Goal: Information Seeking & Learning: Learn about a topic

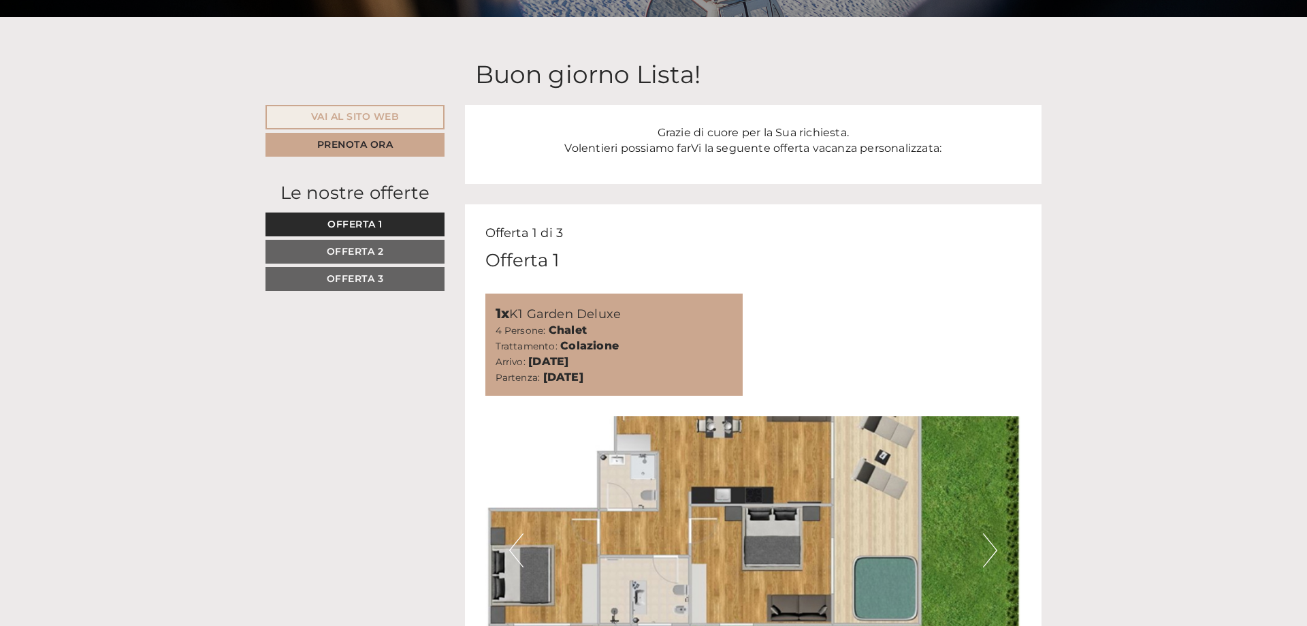
scroll to position [596, 0]
click at [357, 219] on span "Offerta 1" at bounding box center [354, 223] width 55 height 12
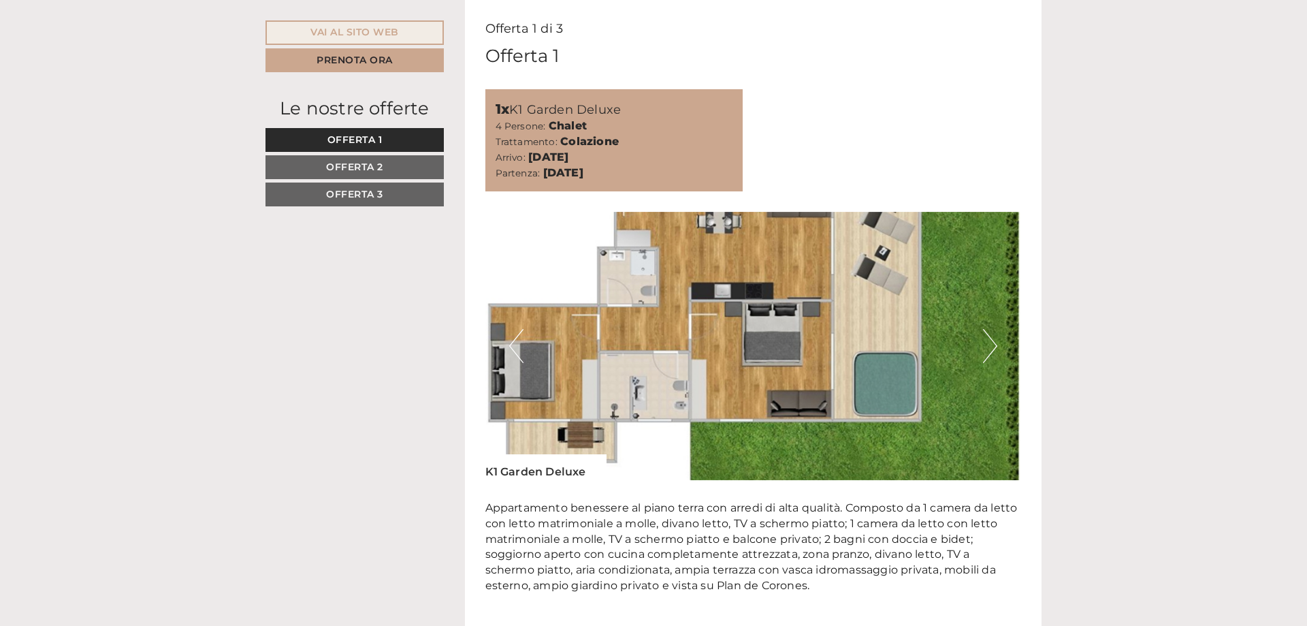
click at [356, 160] on link "Offerta 2" at bounding box center [355, 167] width 178 height 24
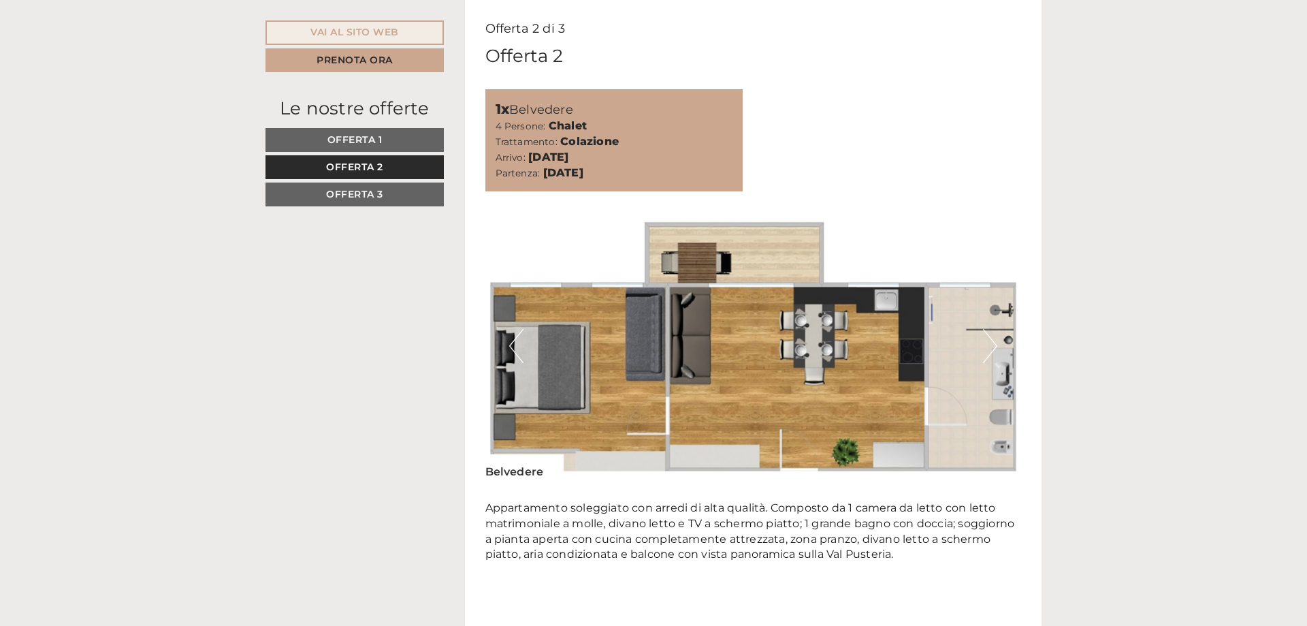
click at [357, 136] on span "Offerta 1" at bounding box center [354, 139] width 55 height 12
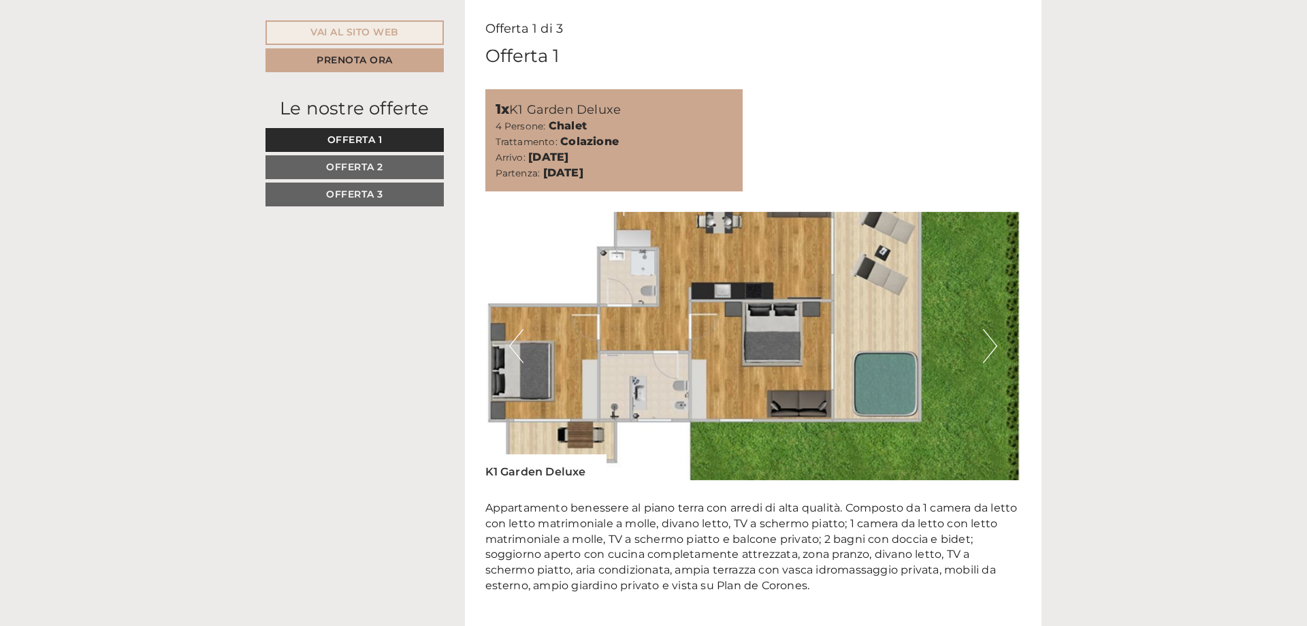
click at [357, 157] on link "Offerta 2" at bounding box center [355, 167] width 178 height 24
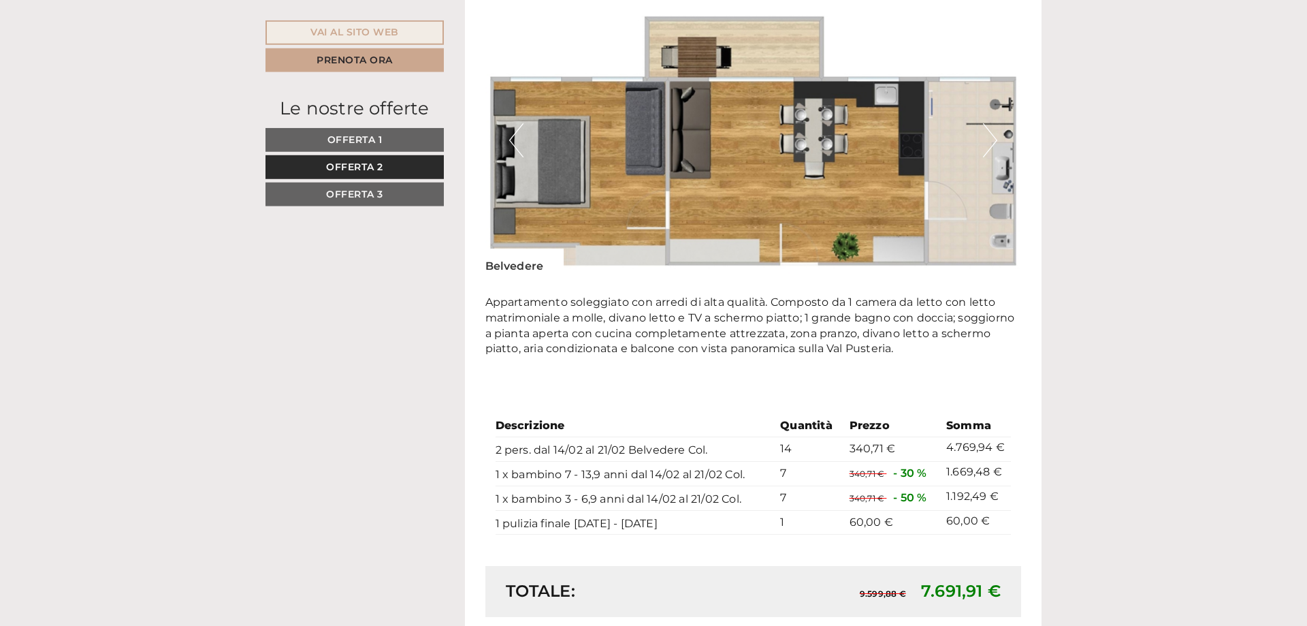
scroll to position [1008, 0]
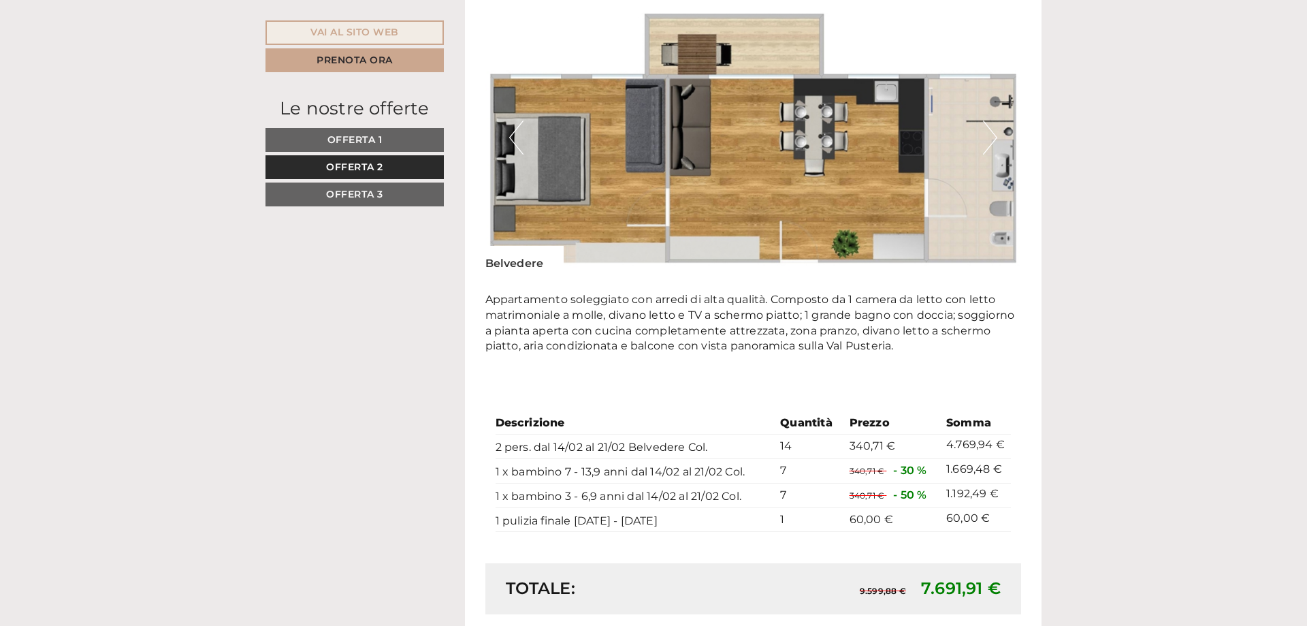
click at [365, 192] on span "Offerta 3" at bounding box center [354, 194] width 57 height 12
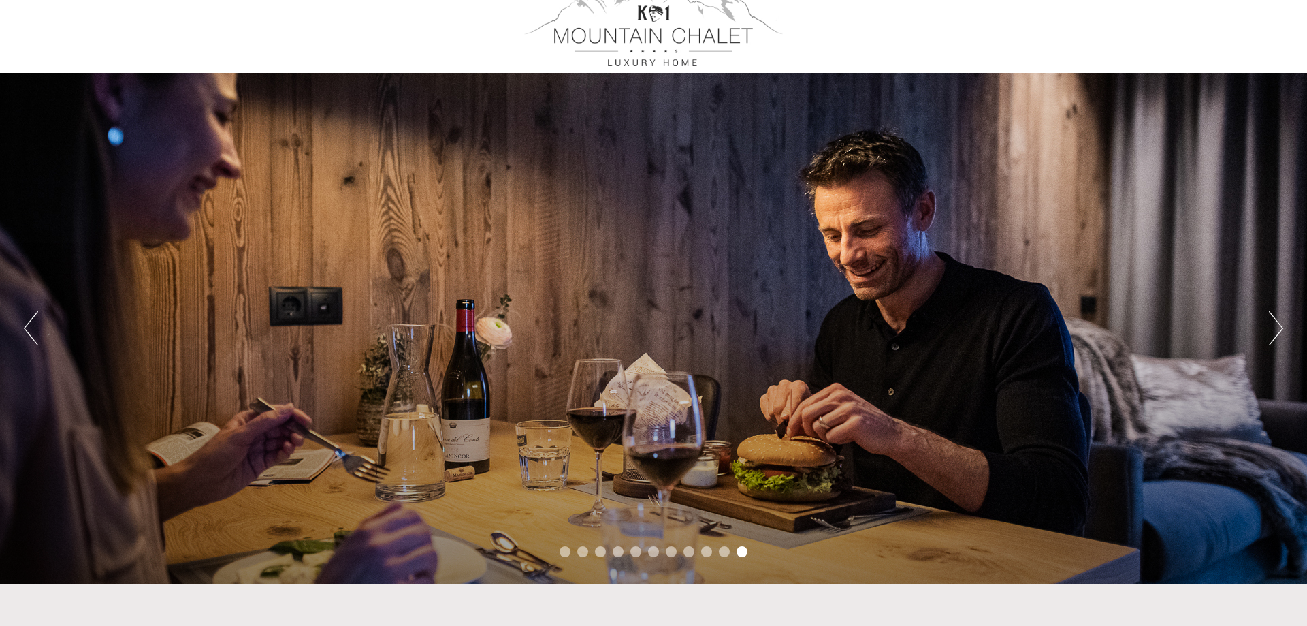
scroll to position [29, 0]
click at [1278, 327] on button "Next" at bounding box center [1276, 329] width 14 height 34
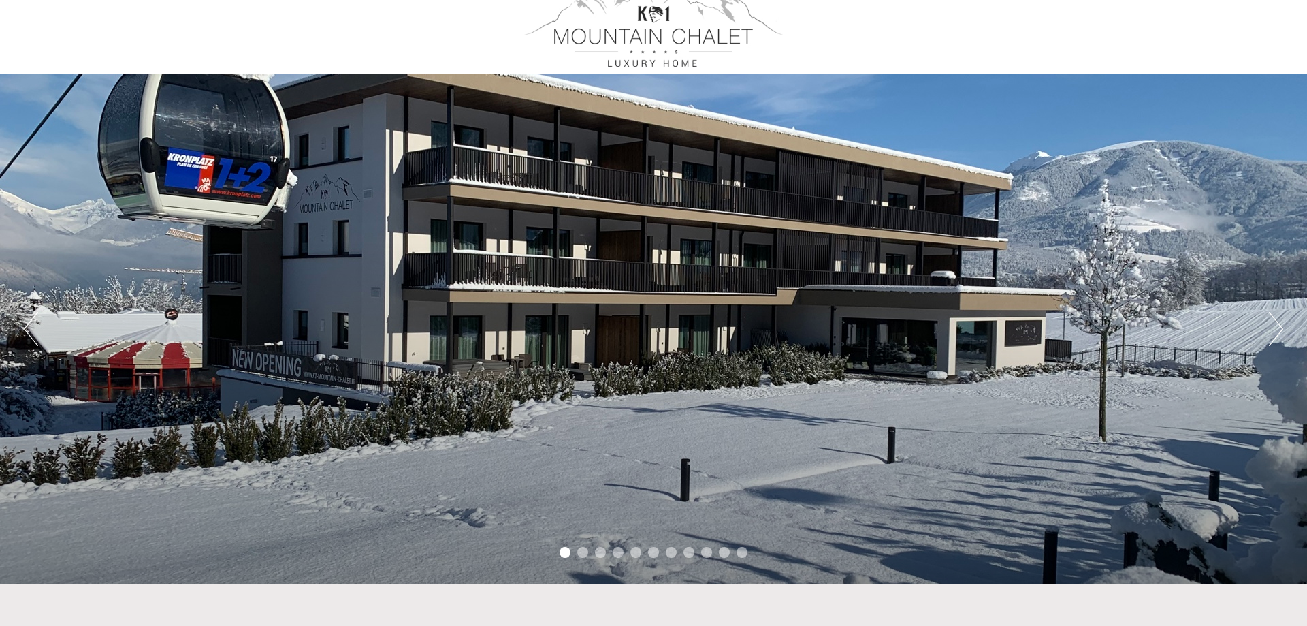
click at [1278, 327] on button "Next" at bounding box center [1276, 329] width 14 height 34
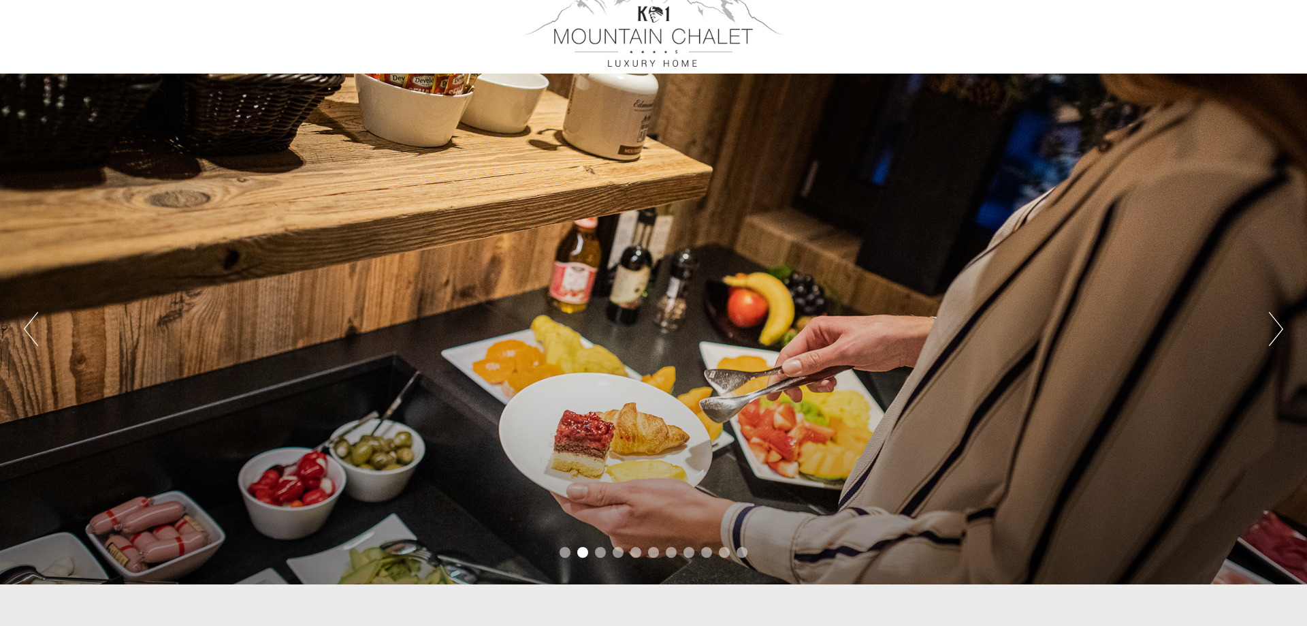
click at [1278, 327] on button "Next" at bounding box center [1276, 329] width 14 height 34
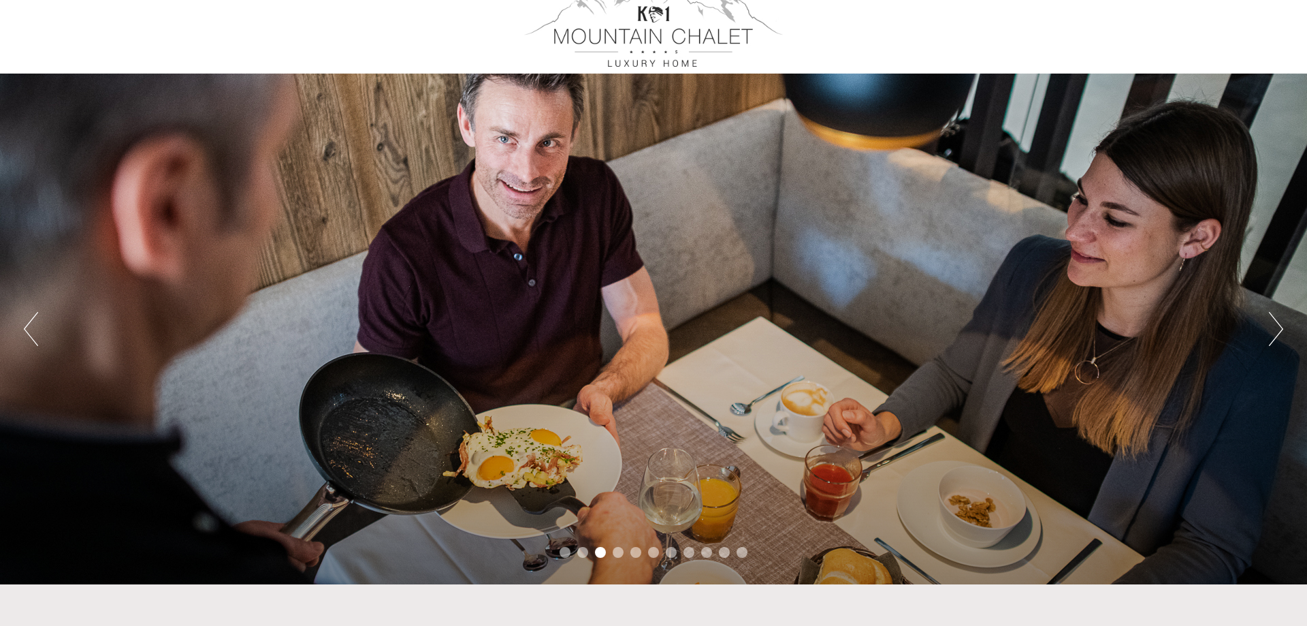
click at [1278, 327] on button "Next" at bounding box center [1276, 329] width 14 height 34
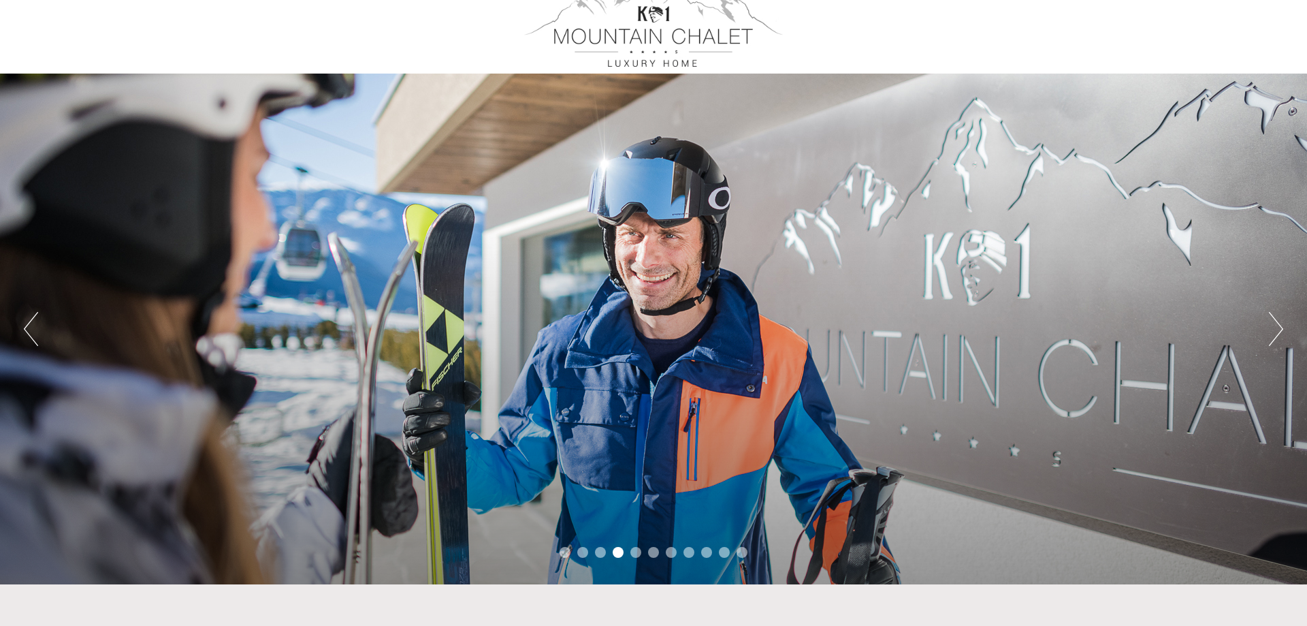
click at [1278, 327] on button "Next" at bounding box center [1276, 329] width 14 height 34
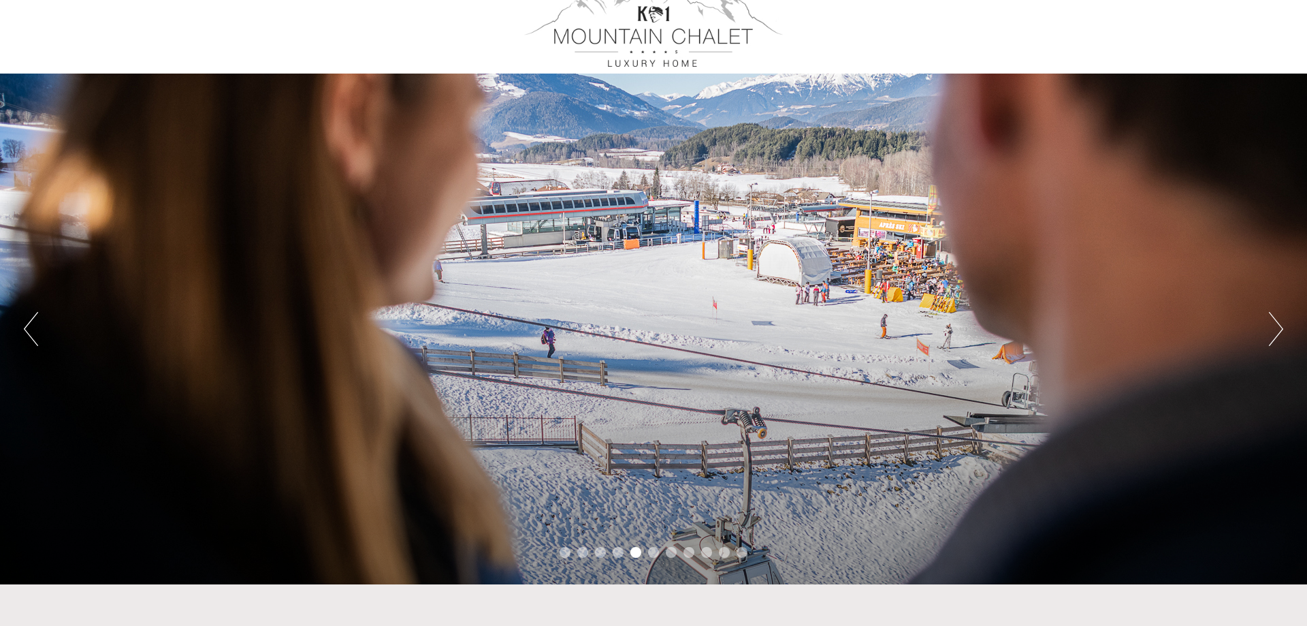
click at [1278, 327] on button "Next" at bounding box center [1276, 329] width 14 height 34
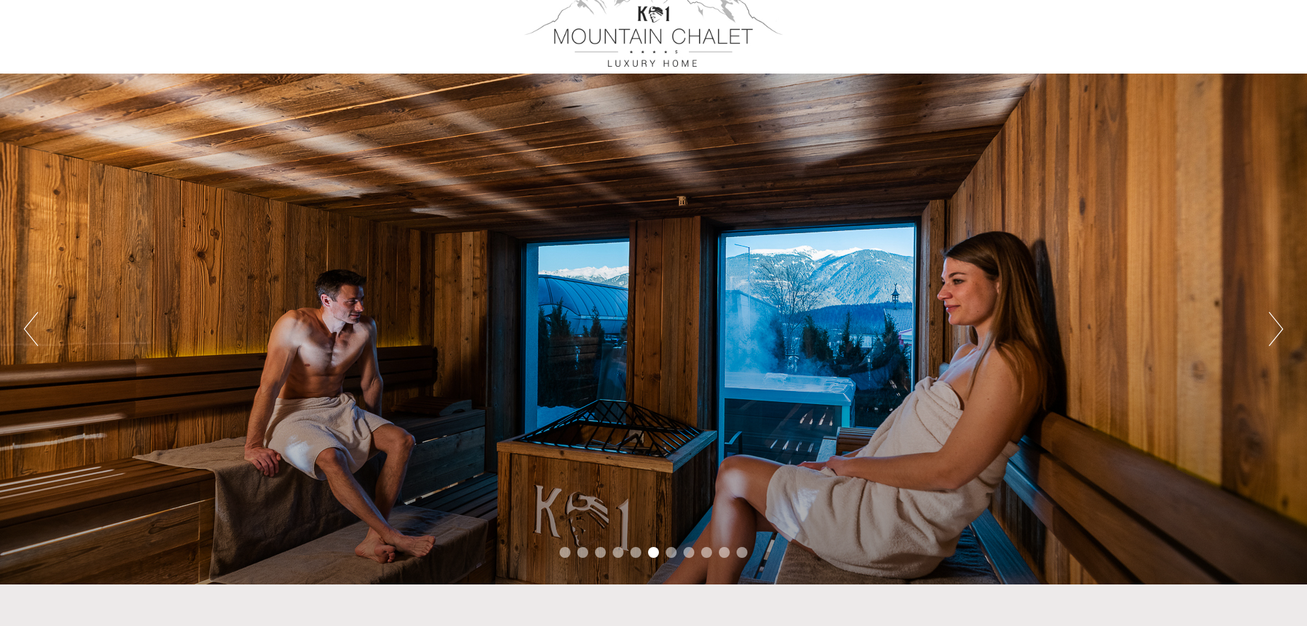
click at [1278, 327] on button "Next" at bounding box center [1276, 329] width 14 height 34
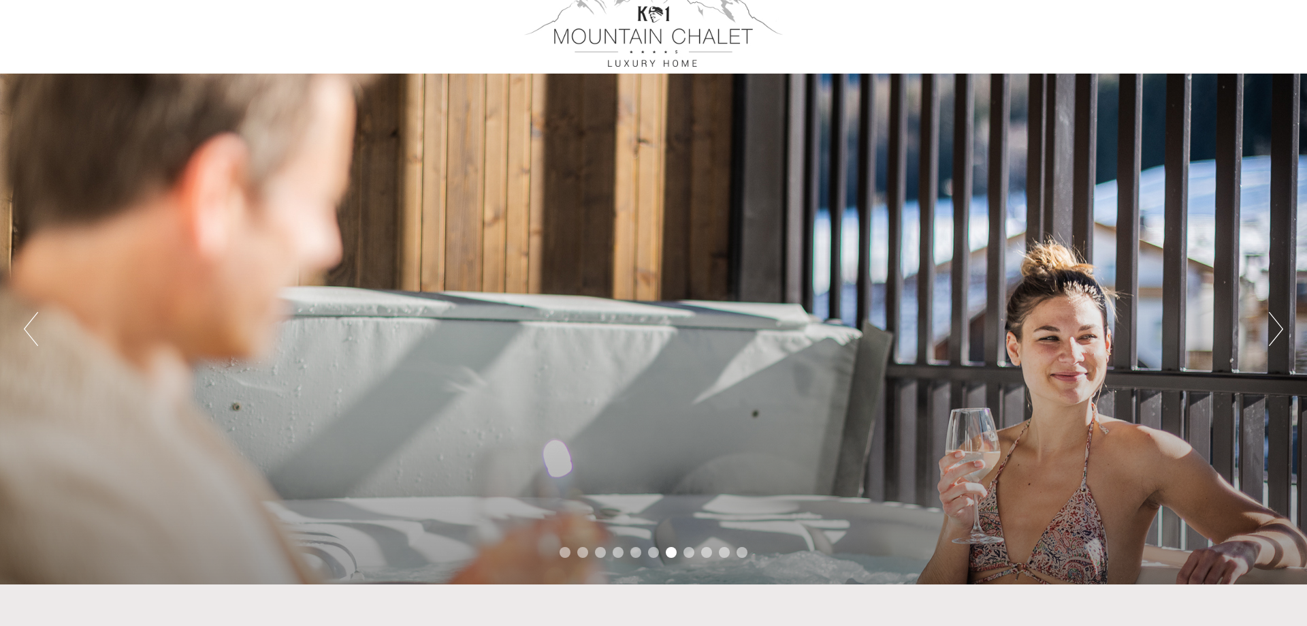
click at [1278, 327] on button "Next" at bounding box center [1276, 329] width 14 height 34
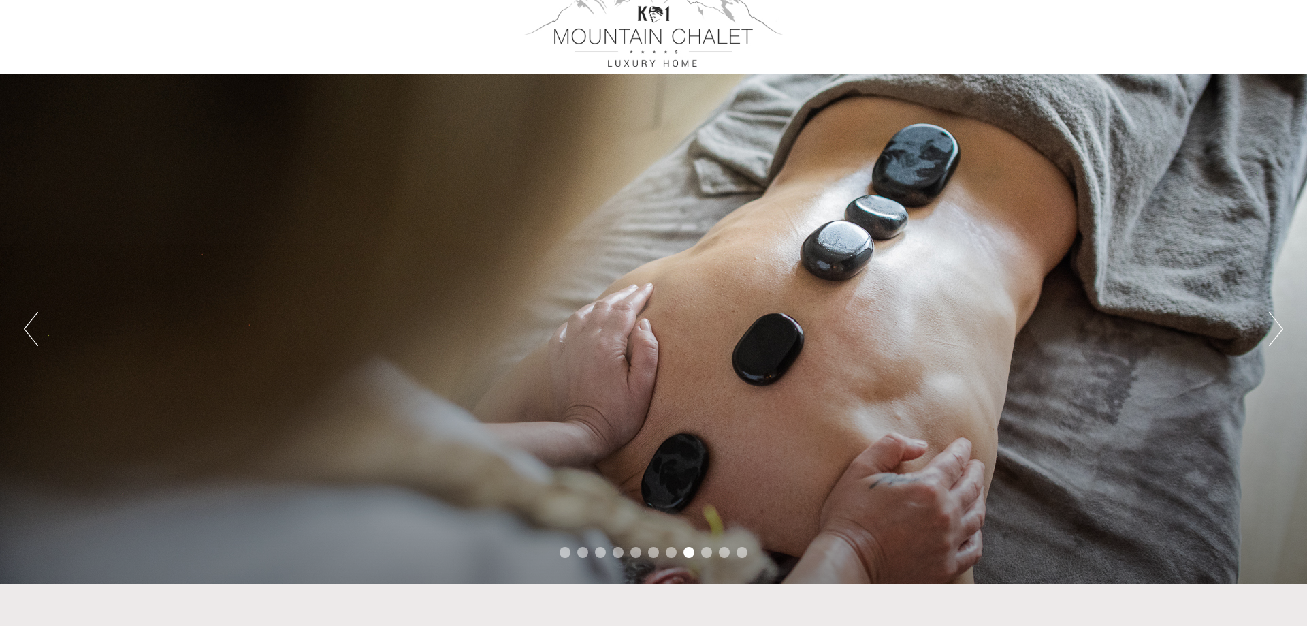
click at [1278, 327] on button "Next" at bounding box center [1276, 329] width 14 height 34
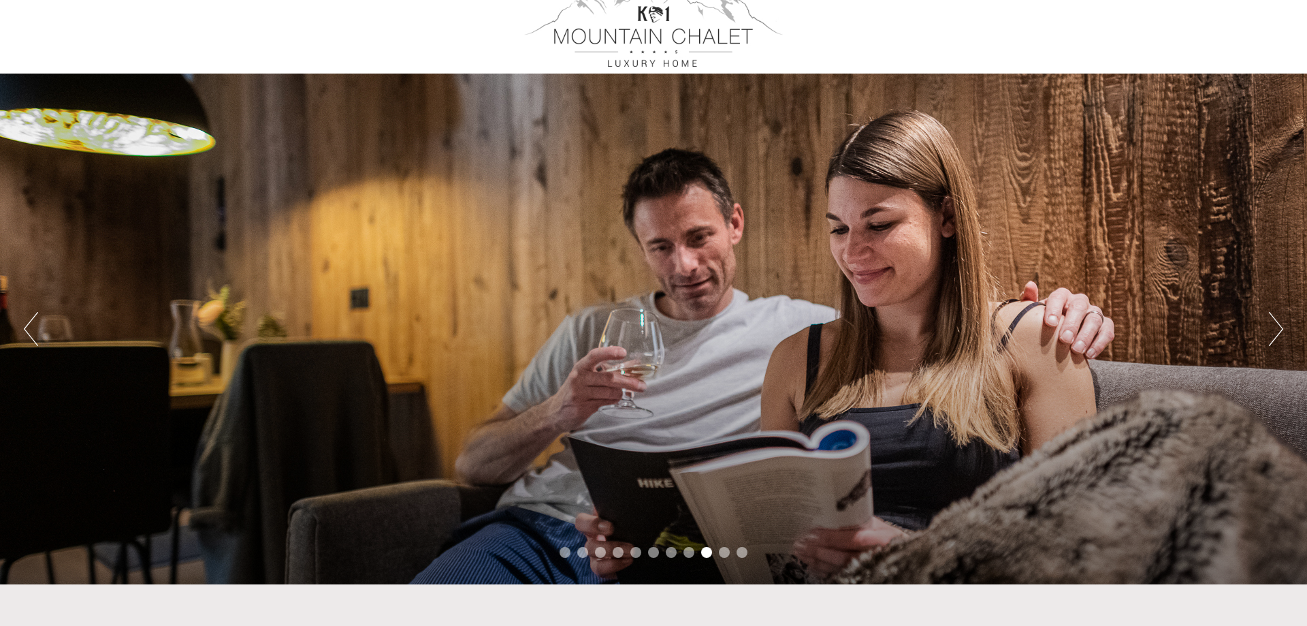
click at [1278, 327] on button "Next" at bounding box center [1276, 329] width 14 height 34
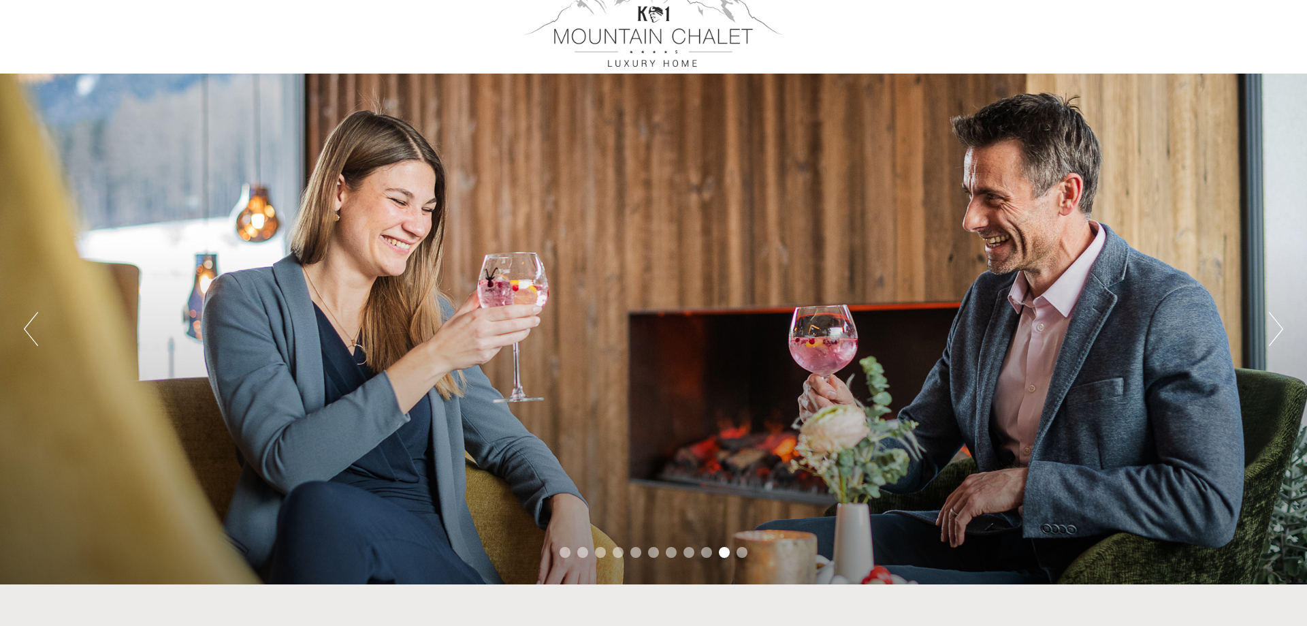
click at [1278, 327] on button "Next" at bounding box center [1276, 329] width 14 height 34
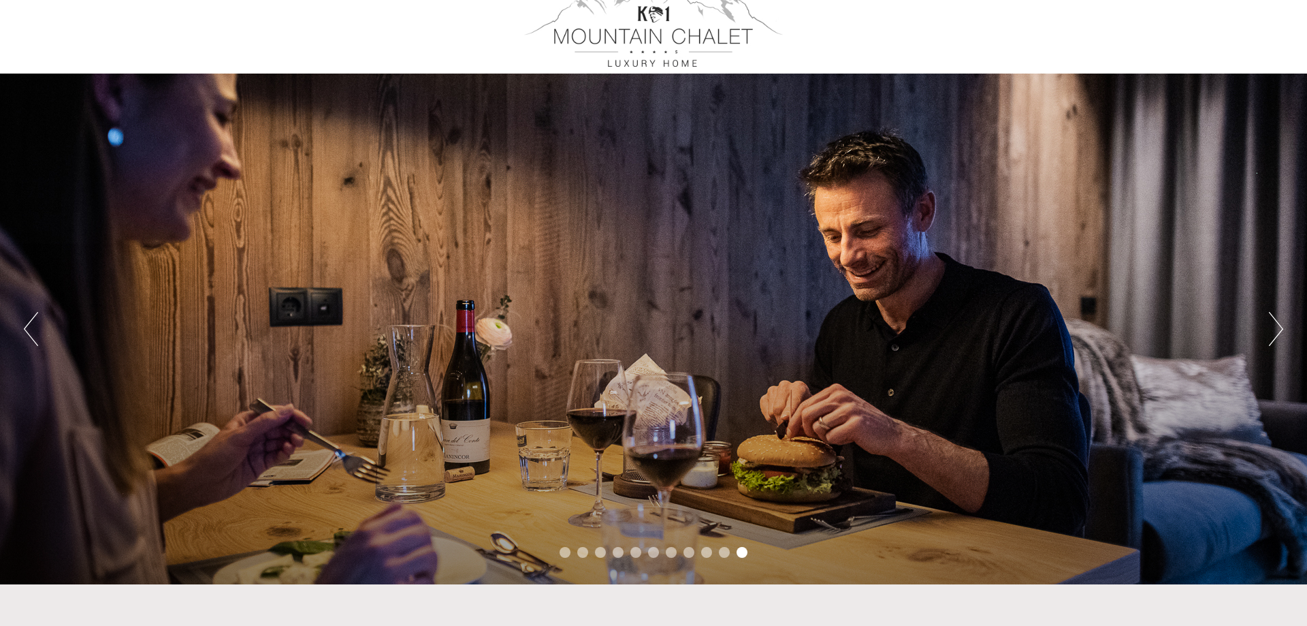
click at [1278, 327] on button "Next" at bounding box center [1276, 329] width 14 height 34
